Goal: Check status

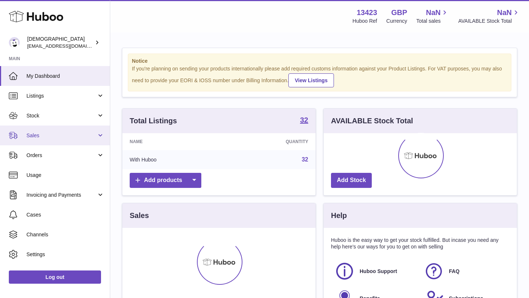
click at [72, 135] on span "Sales" at bounding box center [61, 135] width 70 height 7
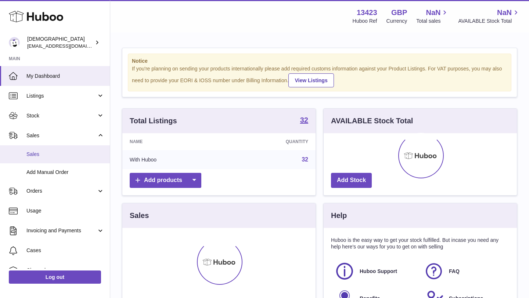
click at [64, 150] on link "Sales" at bounding box center [55, 154] width 110 height 18
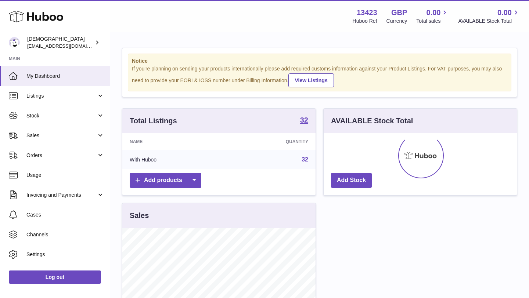
scroll to position [115, 193]
click at [37, 132] on span "Sales" at bounding box center [61, 135] width 70 height 7
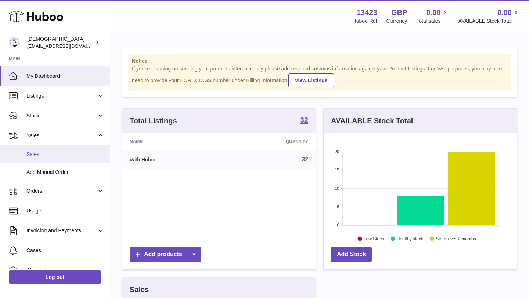
click at [41, 155] on span "Sales" at bounding box center [65, 154] width 78 height 7
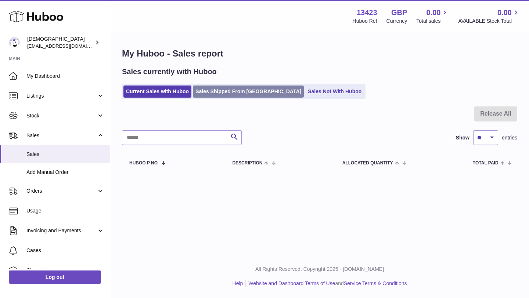
click at [209, 93] on link "Sales Shipped From [GEOGRAPHIC_DATA]" at bounding box center [248, 92] width 111 height 12
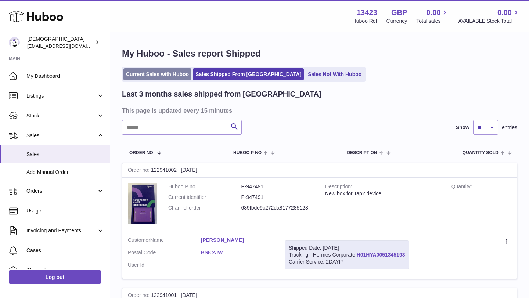
click at [149, 75] on link "Current Sales with Huboo" at bounding box center [157, 74] width 68 height 12
